Goal: Transaction & Acquisition: Book appointment/travel/reservation

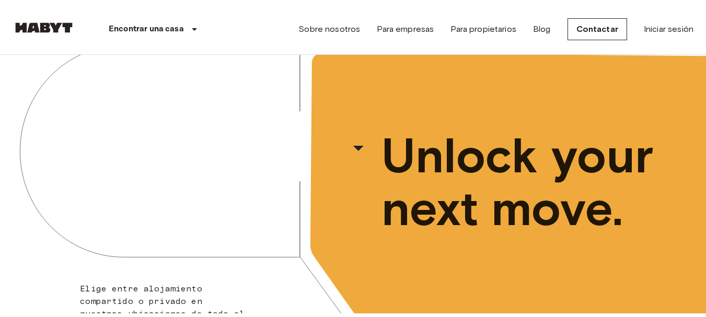
scroll to position [28, 0]
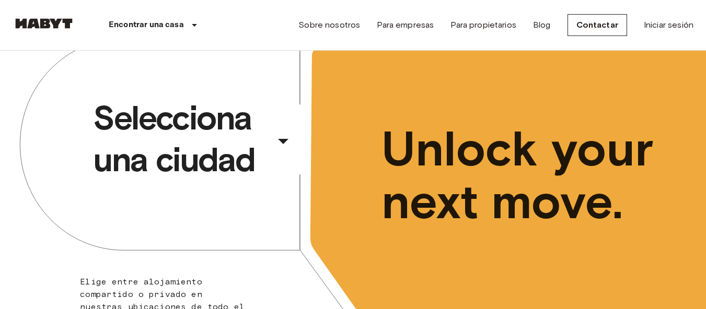
click at [282, 139] on div "​" at bounding box center [297, 149] width 108 height 21
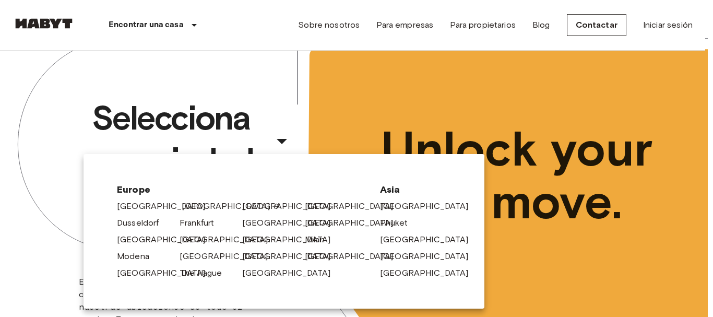
click at [183, 206] on link "[GEOGRAPHIC_DATA]" at bounding box center [231, 206] width 99 height 13
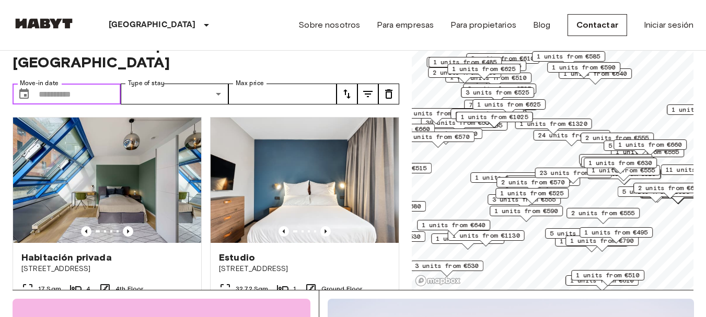
click at [109, 84] on input "Move-in date" at bounding box center [80, 94] width 82 height 21
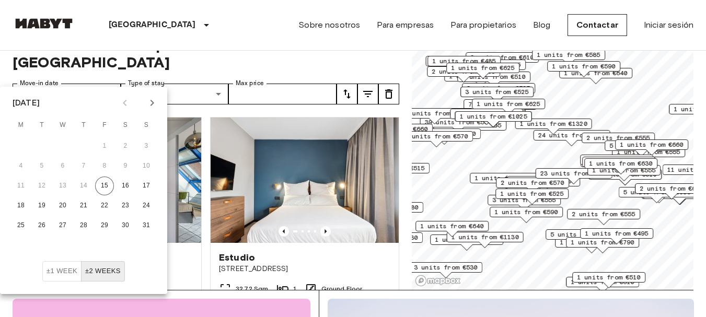
click at [151, 104] on icon "Next month" at bounding box center [152, 103] width 13 height 13
click at [18, 145] on button "1" at bounding box center [20, 146] width 19 height 19
type input "**********"
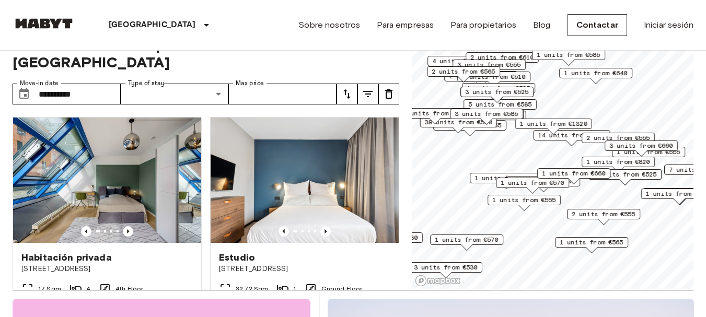
click at [371, 88] on icon "tune" at bounding box center [367, 94] width 13 height 13
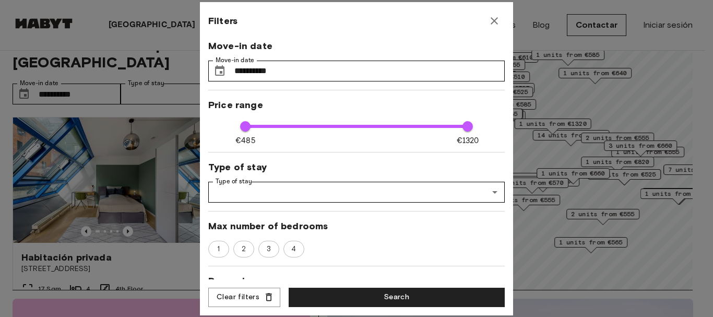
click at [380, 125] on span at bounding box center [357, 126] width 224 height 3
type input "****"
click at [273, 250] on span "3" at bounding box center [269, 249] width 16 height 10
type input "**"
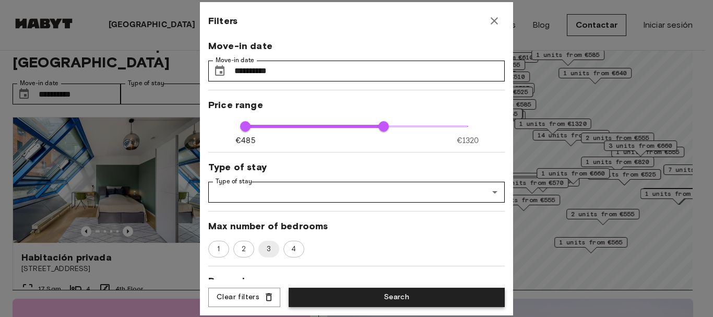
click at [368, 289] on button "Search" at bounding box center [397, 297] width 216 height 19
type input "****"
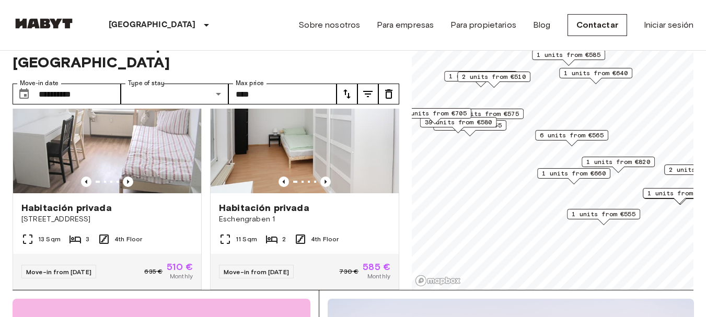
scroll to position [757, 0]
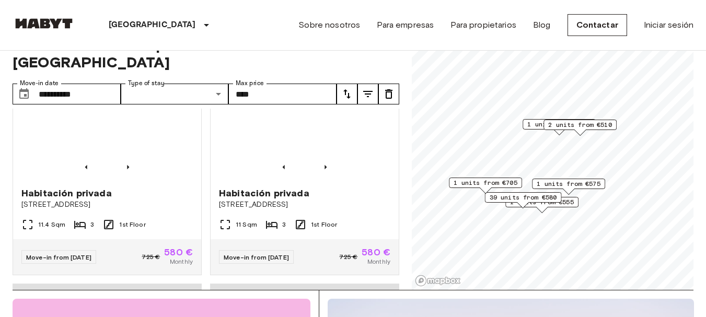
scroll to position [285, 0]
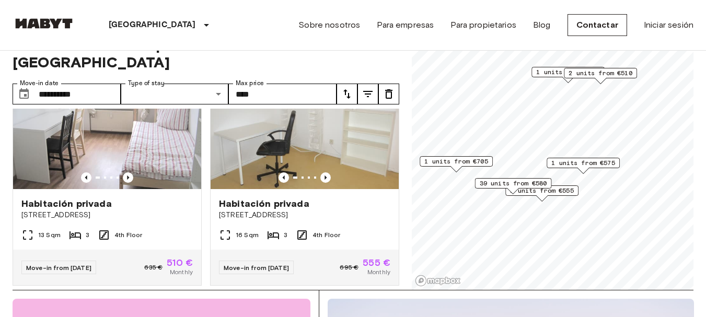
click at [490, 184] on span "39 units from €580" at bounding box center [512, 183] width 67 height 9
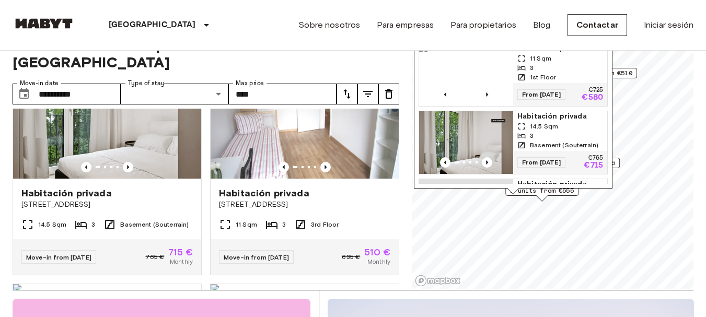
scroll to position [533, 0]
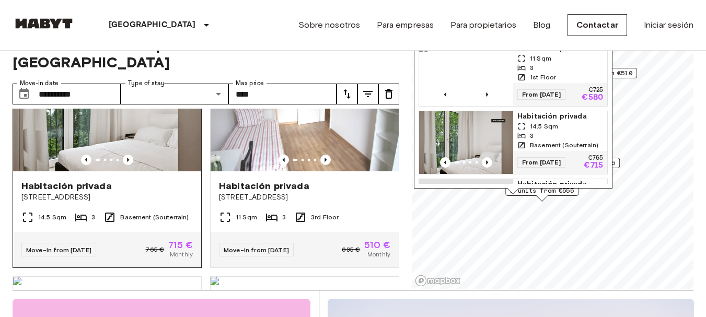
click at [145, 171] on div "Habitación privada Stromstraße 48" at bounding box center [107, 191] width 188 height 40
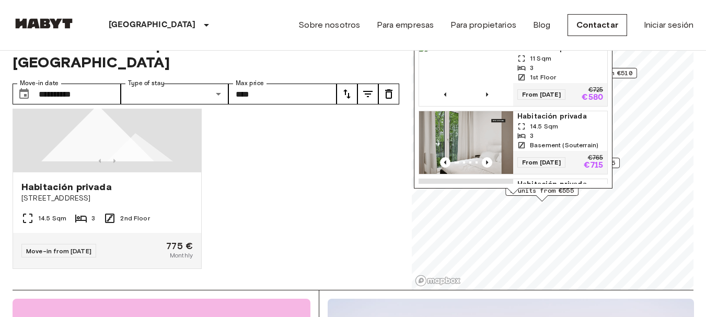
scroll to position [5260, 0]
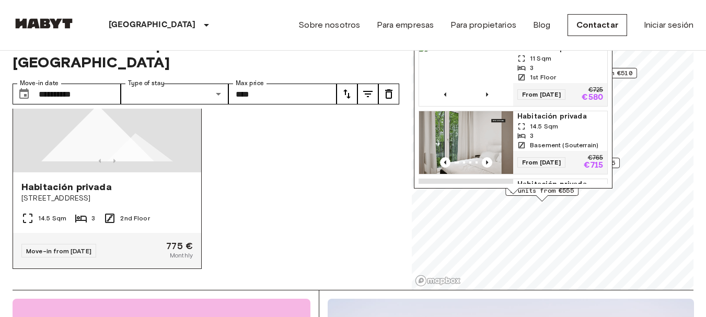
click at [135, 114] on img at bounding box center [107, 109] width 188 height 125
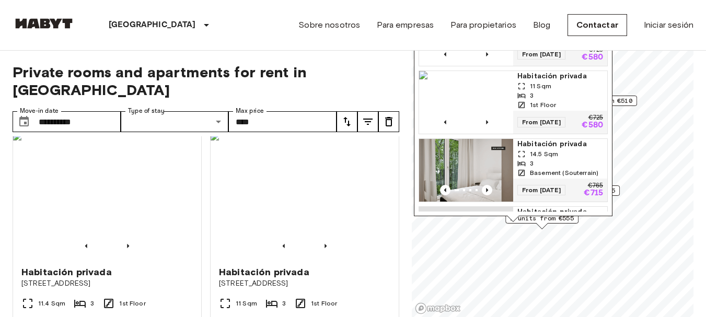
scroll to position [756, 0]
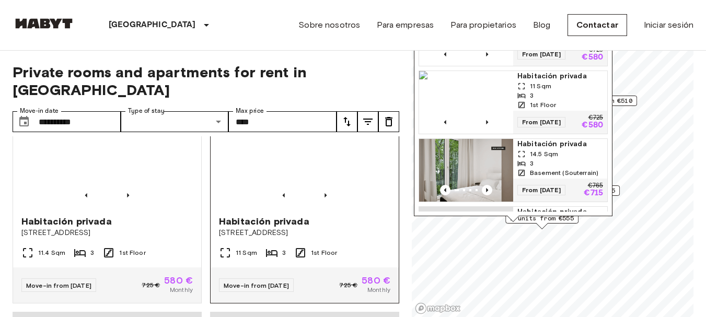
click at [350, 183] on img at bounding box center [304, 143] width 188 height 125
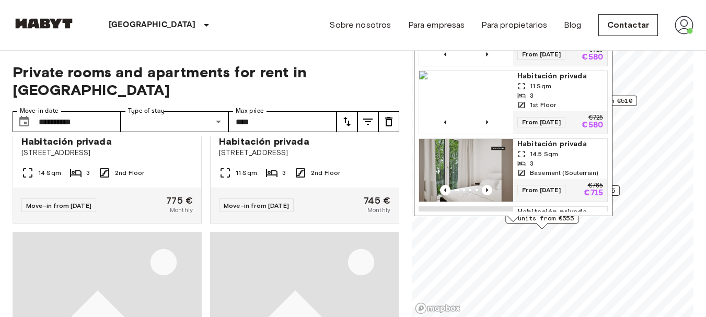
scroll to position [0, 0]
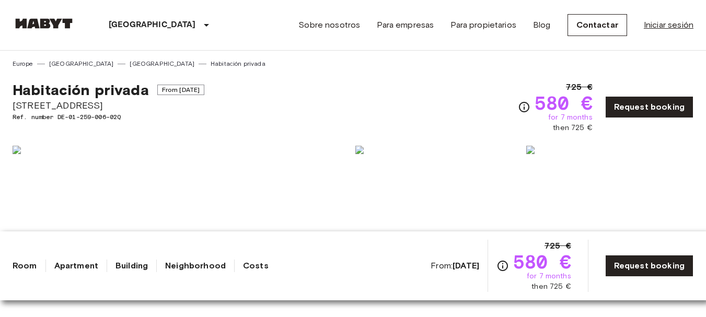
click at [659, 26] on link "Iniciar sesión" at bounding box center [668, 25] width 50 height 13
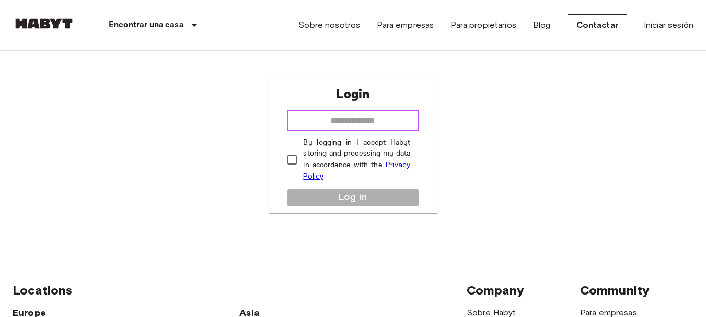
click at [356, 117] on input "email" at bounding box center [353, 120] width 132 height 21
type input "**********"
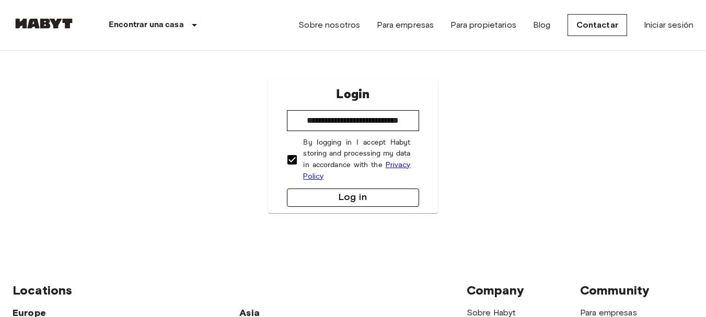
click at [340, 191] on button "Log in" at bounding box center [353, 198] width 132 height 18
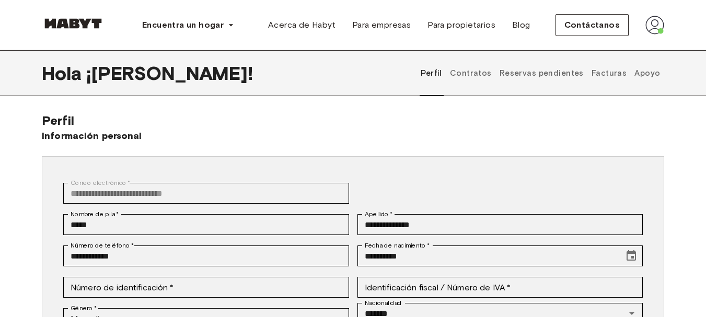
click at [477, 69] on font "Contratos" at bounding box center [471, 72] width 42 height 9
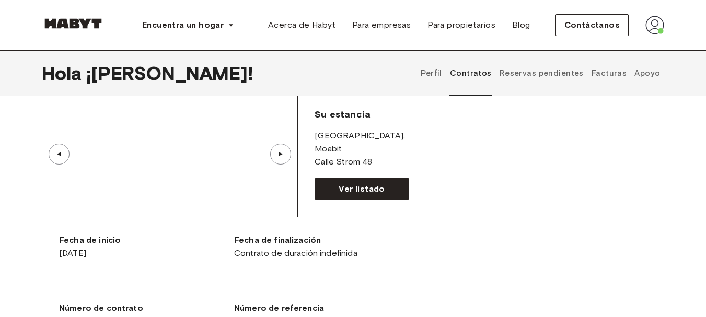
scroll to position [33, 0]
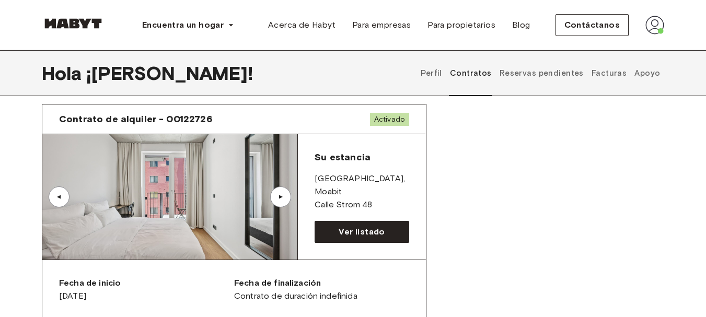
click at [277, 194] on font "▲" at bounding box center [281, 197] width 8 height 6
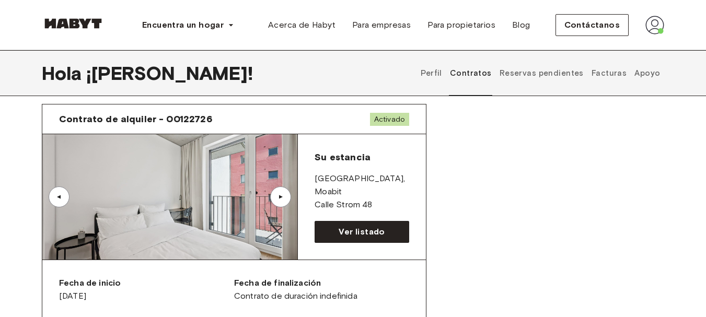
click at [277, 194] on font "▲" at bounding box center [281, 197] width 8 height 6
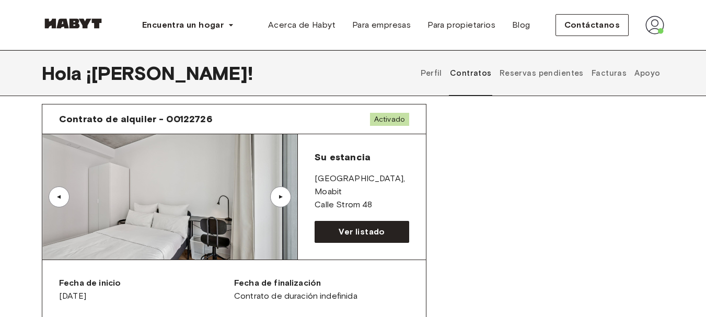
click at [277, 194] on font "▲" at bounding box center [281, 197] width 8 height 6
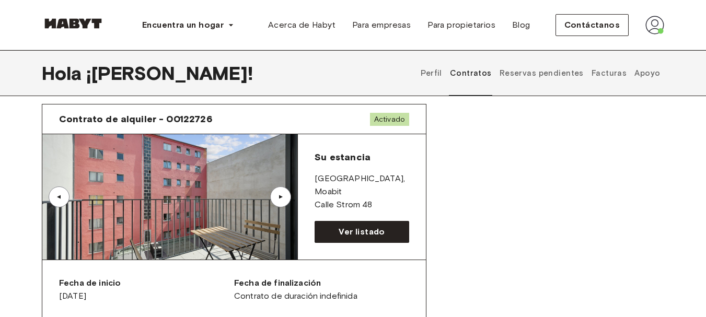
drag, startPoint x: 277, startPoint y: 194, endPoint x: 278, endPoint y: 202, distance: 7.4
click at [278, 202] on div "▲" at bounding box center [280, 196] width 21 height 21
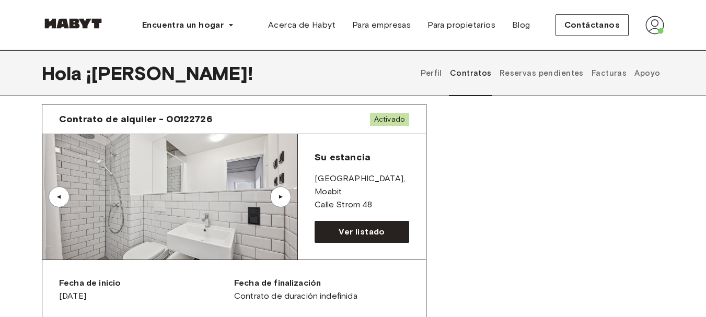
click at [278, 202] on div "▲" at bounding box center [280, 196] width 21 height 21
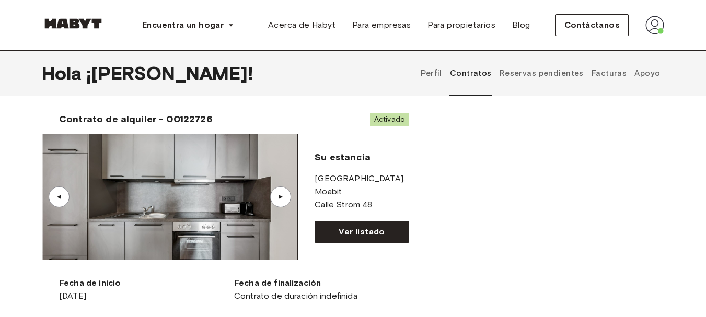
click at [278, 202] on div "▲" at bounding box center [280, 196] width 21 height 21
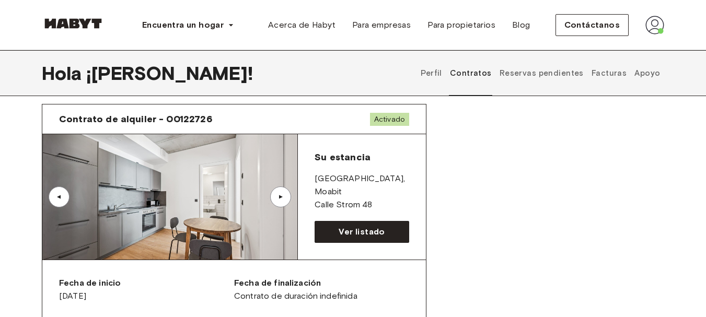
click at [278, 202] on div "▲" at bounding box center [280, 196] width 21 height 21
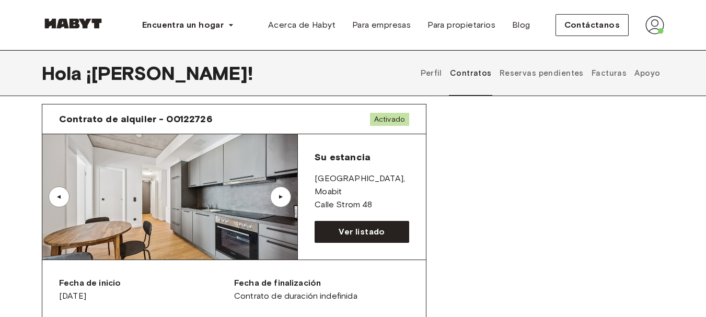
click at [544, 73] on font "Reservas pendientes" at bounding box center [541, 72] width 84 height 9
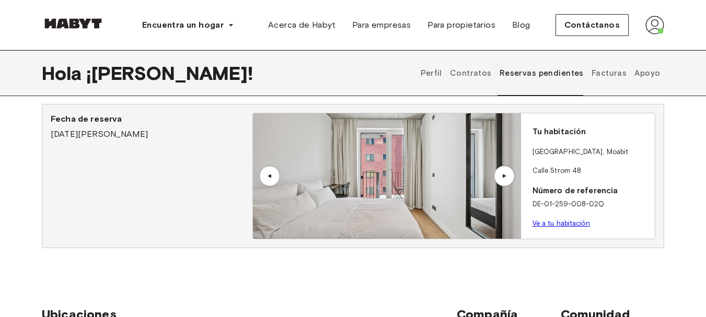
click at [551, 222] on font "Ve a tu habitación" at bounding box center [560, 223] width 57 height 8
